Goal: Navigation & Orientation: Go to known website

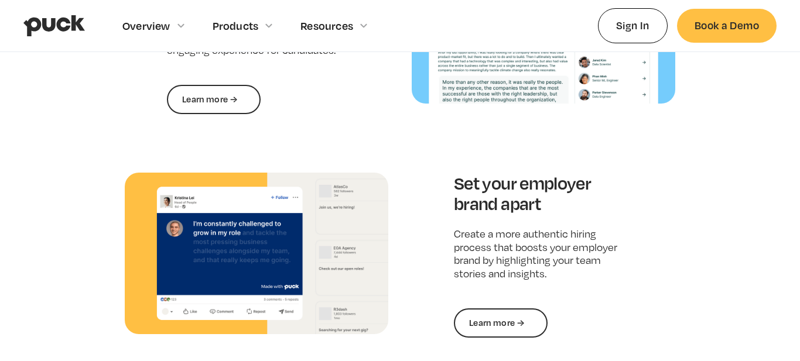
scroll to position [1714, 0]
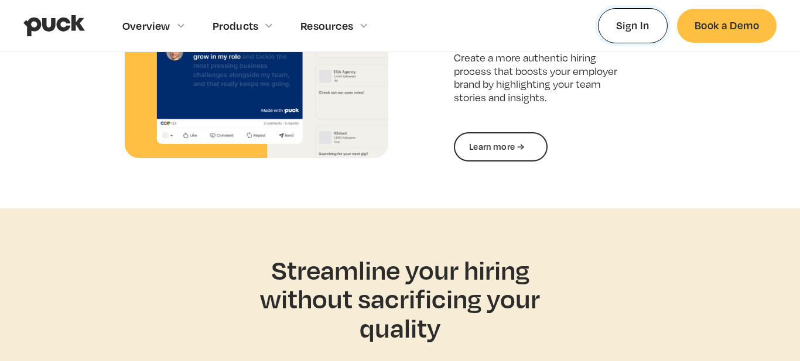
click at [613, 29] on link "Sign In" at bounding box center [633, 25] width 70 height 35
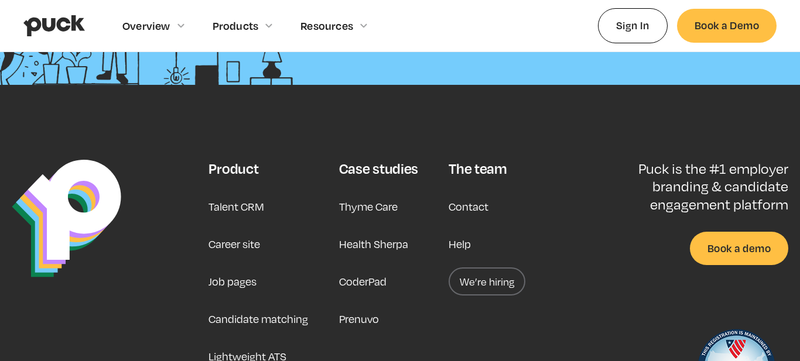
scroll to position [2971, 0]
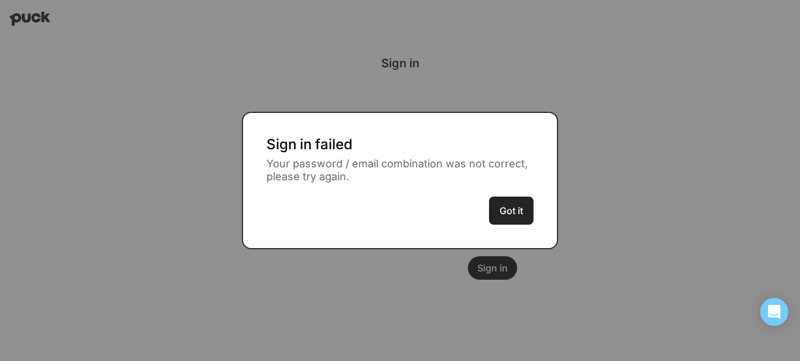
click at [510, 208] on button "Got it" at bounding box center [511, 211] width 44 height 28
